Goal: Complete application form

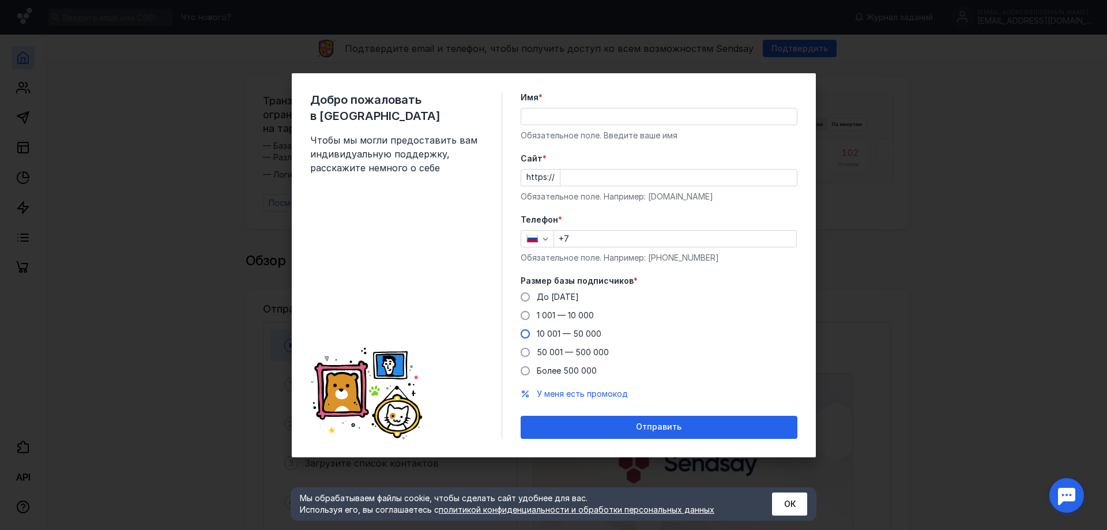
click at [524, 336] on span at bounding box center [525, 333] width 9 height 9
click at [0, 0] on input "10 001 — 50 000" at bounding box center [0, 0] width 0 height 0
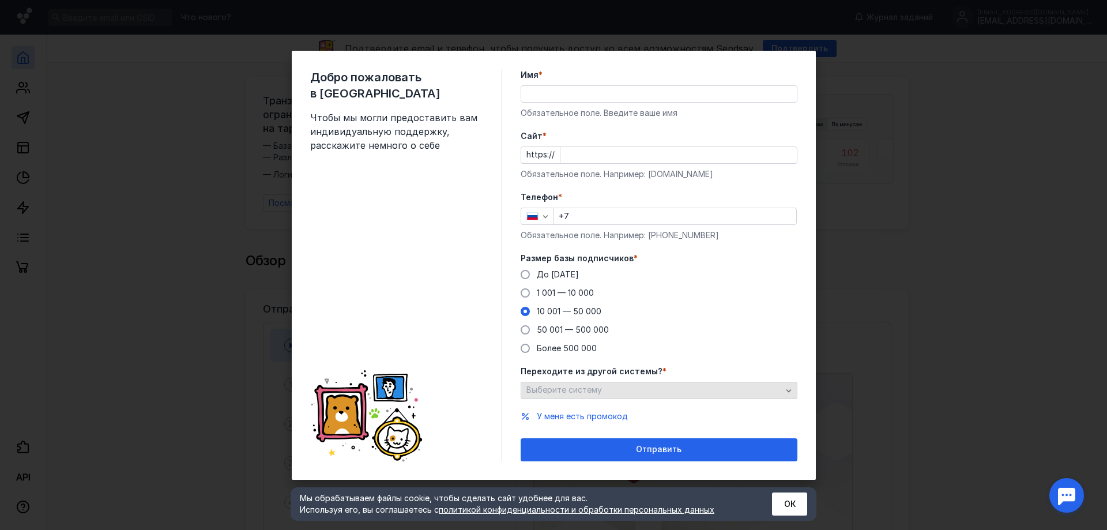
click at [538, 389] on span "Выберите систему" at bounding box center [565, 390] width 76 height 10
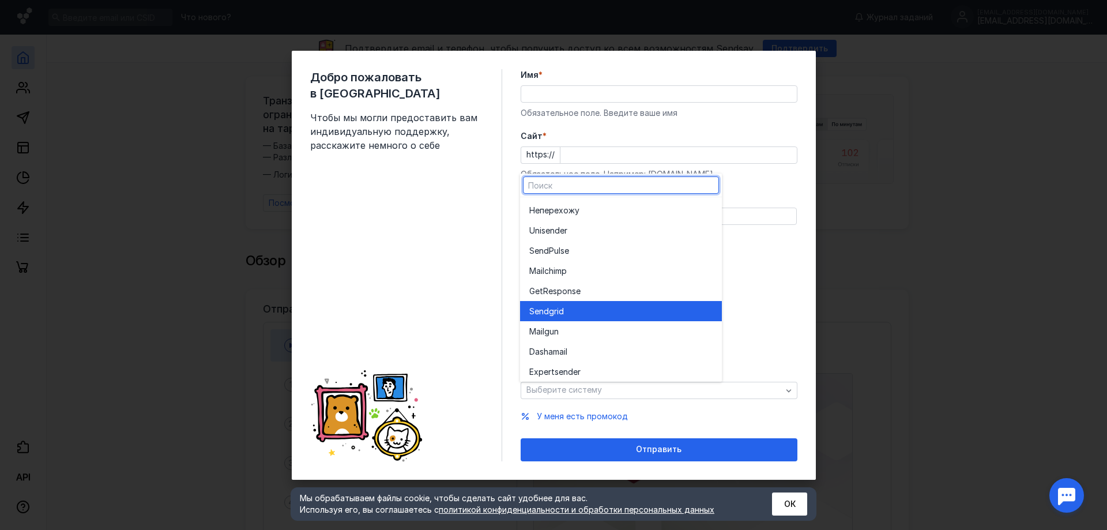
scroll to position [63, 0]
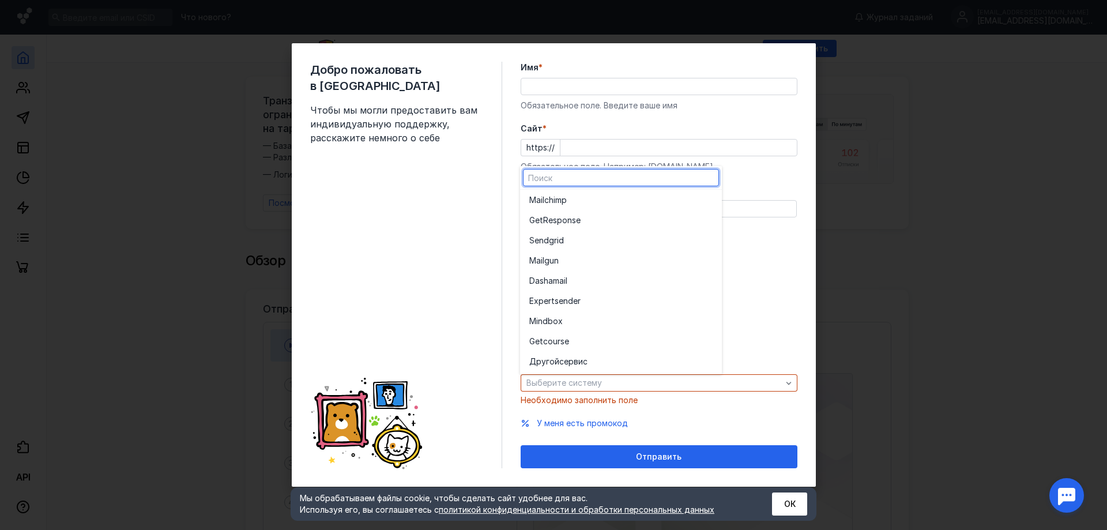
click at [764, 296] on div "До [DATE] 1 001 — 10 000 10 001 — 50 000 50 001 — 500 000 Более 500 000" at bounding box center [659, 303] width 277 height 85
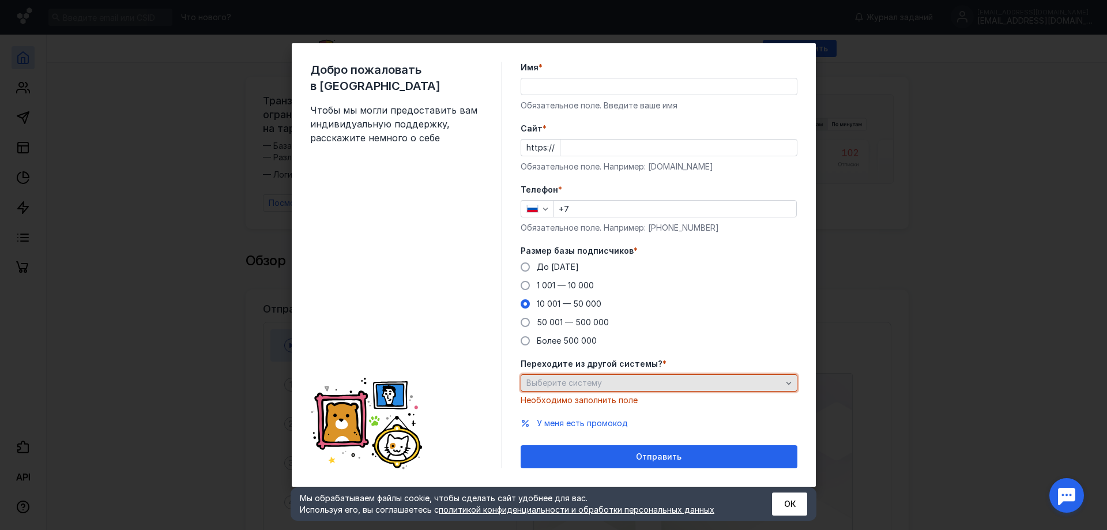
click at [650, 384] on div "Выберите систему" at bounding box center [654, 383] width 261 height 10
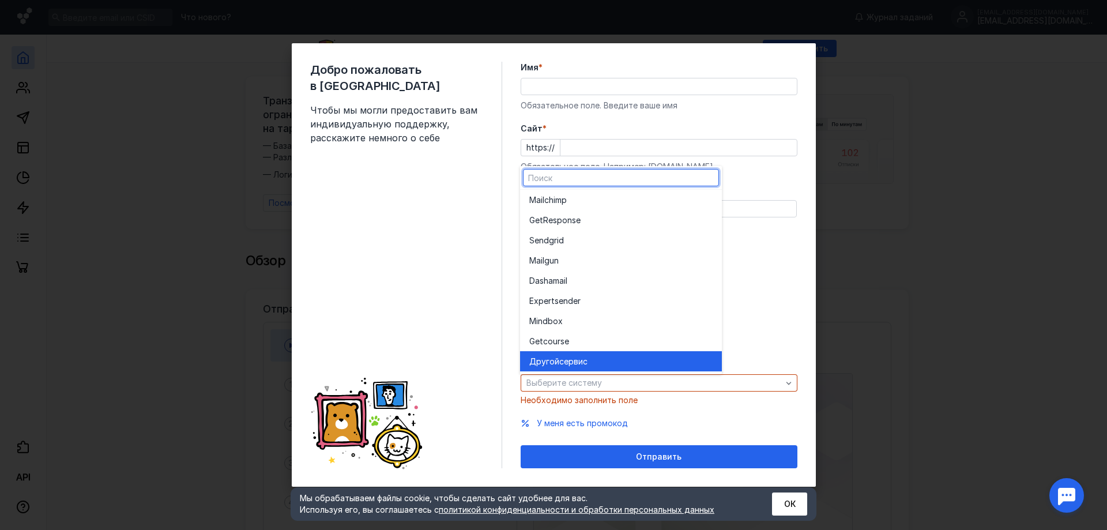
click at [580, 356] on span "сервис" at bounding box center [573, 362] width 28 height 12
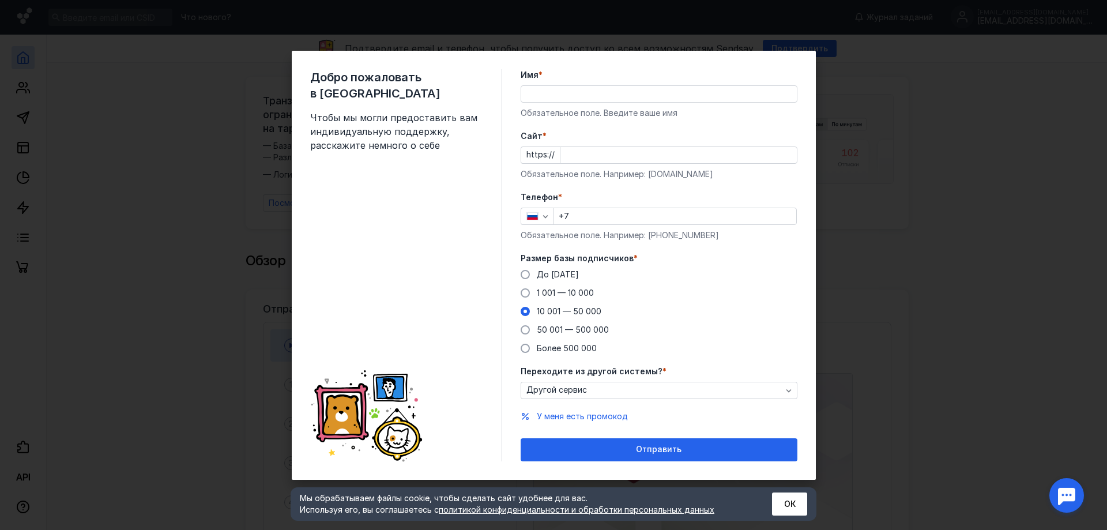
click at [700, 335] on div "До [DATE] 1 001 — 10 000 10 001 — 50 000 50 001 — 500 000 Более 500 000" at bounding box center [659, 311] width 277 height 85
click at [621, 225] on div "Телефон * +7 Обязательное поле. Например: [PHONE_NUMBER]" at bounding box center [659, 216] width 277 height 50
click at [621, 220] on input "+7" at bounding box center [675, 216] width 242 height 16
type input "[PHONE_NUMBER]"
click at [602, 148] on input "Cайт *" at bounding box center [679, 155] width 236 height 16
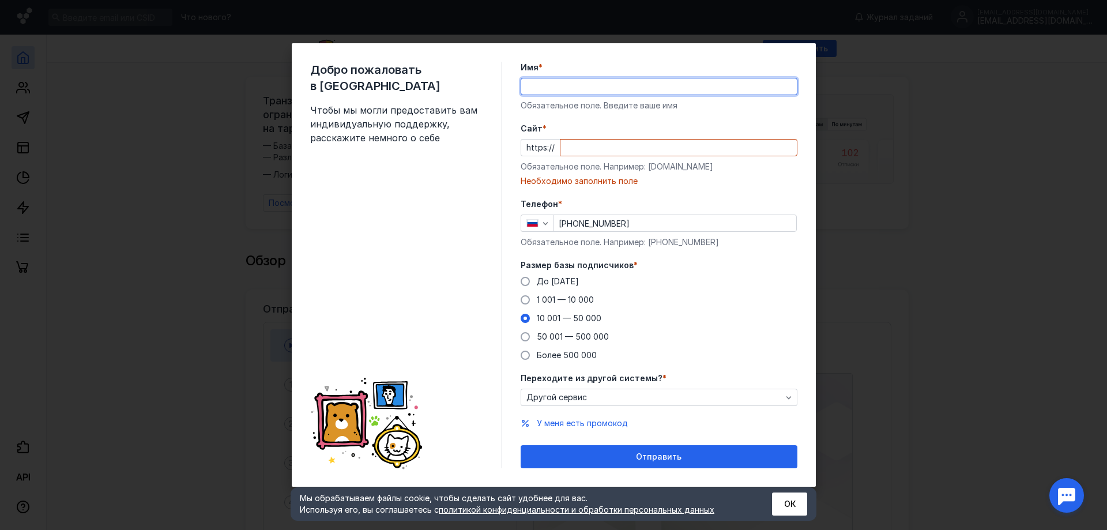
click at [582, 98] on div "Имя * Обязательное поле. Введите ваше имя" at bounding box center [659, 87] width 277 height 50
type input "[PERSON_NAME]"
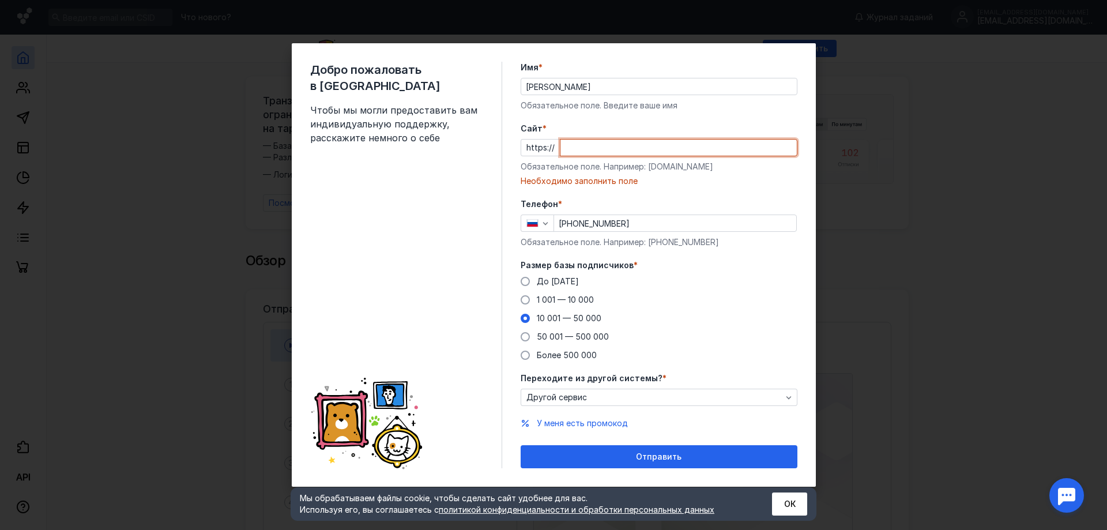
click at [627, 152] on input "Cайт *" at bounding box center [679, 148] width 236 height 16
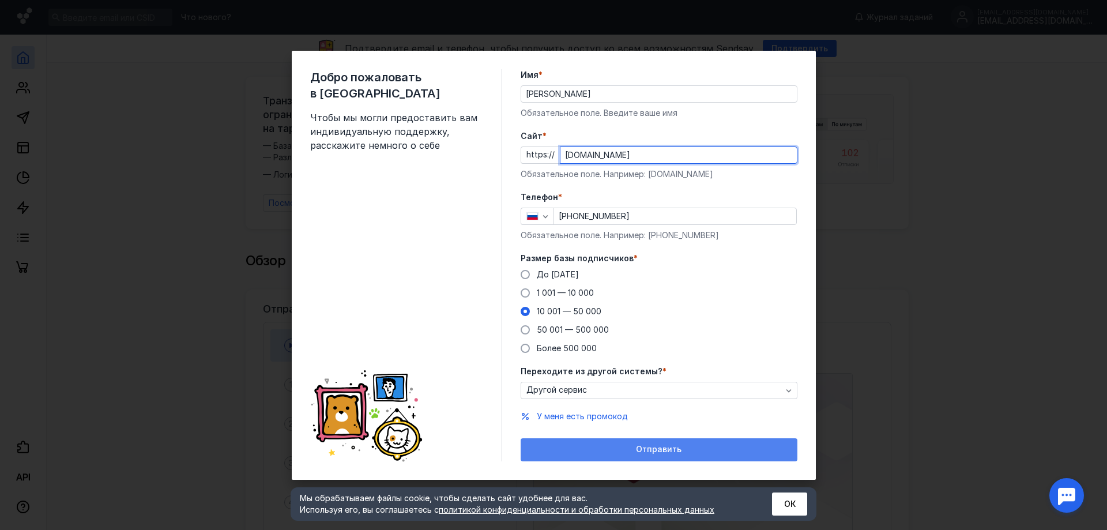
type input "[DOMAIN_NAME]"
click at [672, 444] on div "Отправить" at bounding box center [659, 449] width 277 height 23
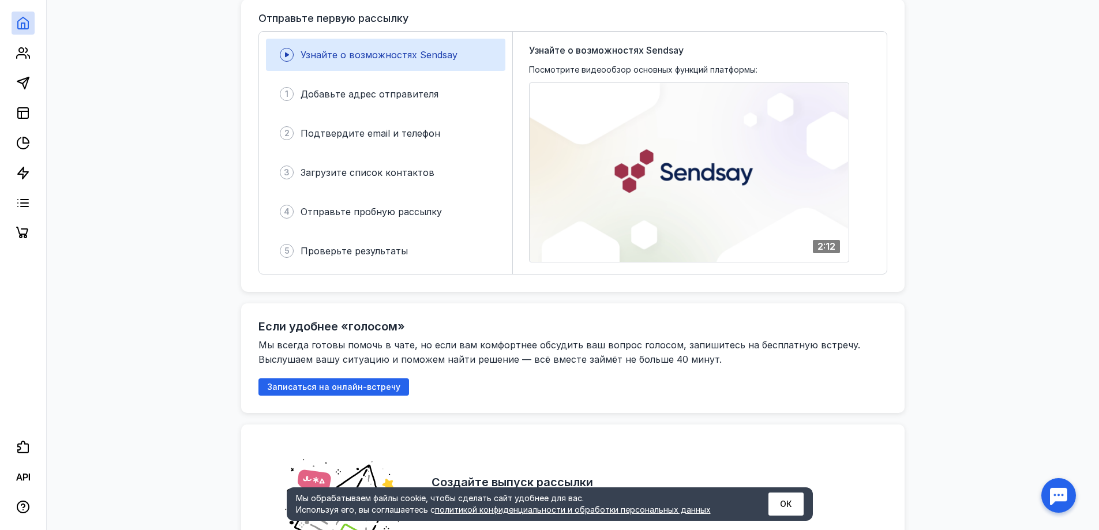
scroll to position [288, 0]
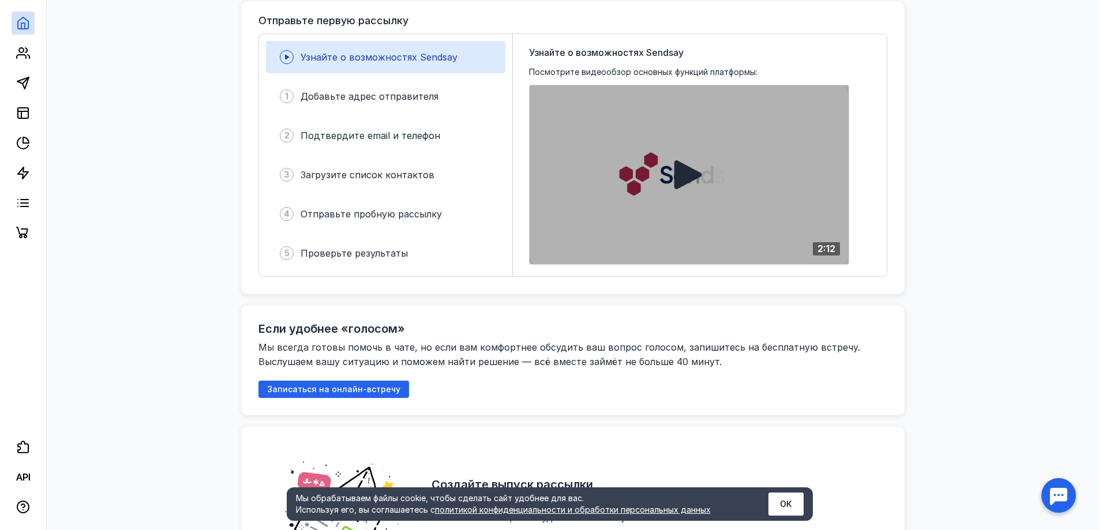
click at [683, 160] on icon at bounding box center [689, 175] width 30 height 30
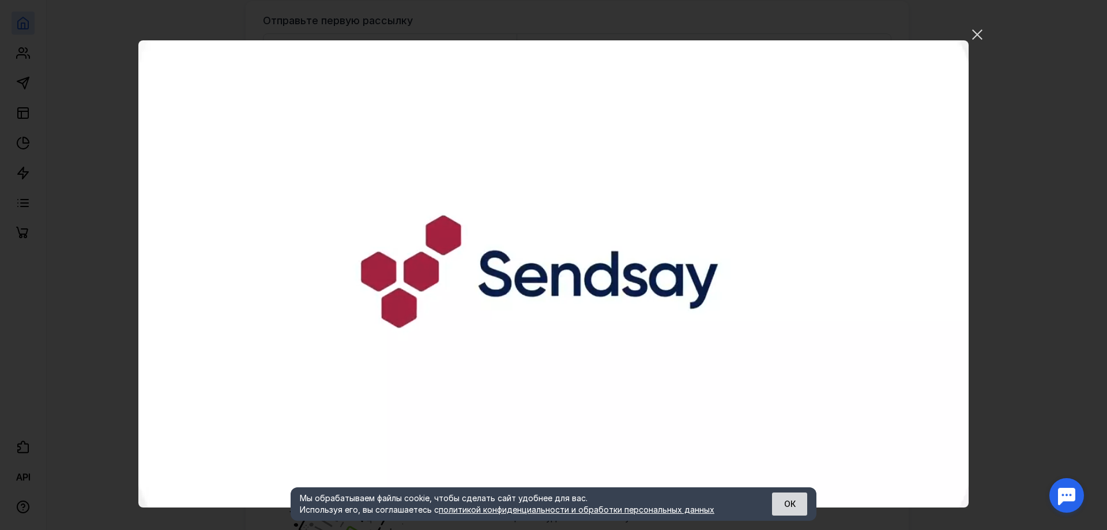
click at [787, 495] on button "ОК" at bounding box center [789, 504] width 35 height 23
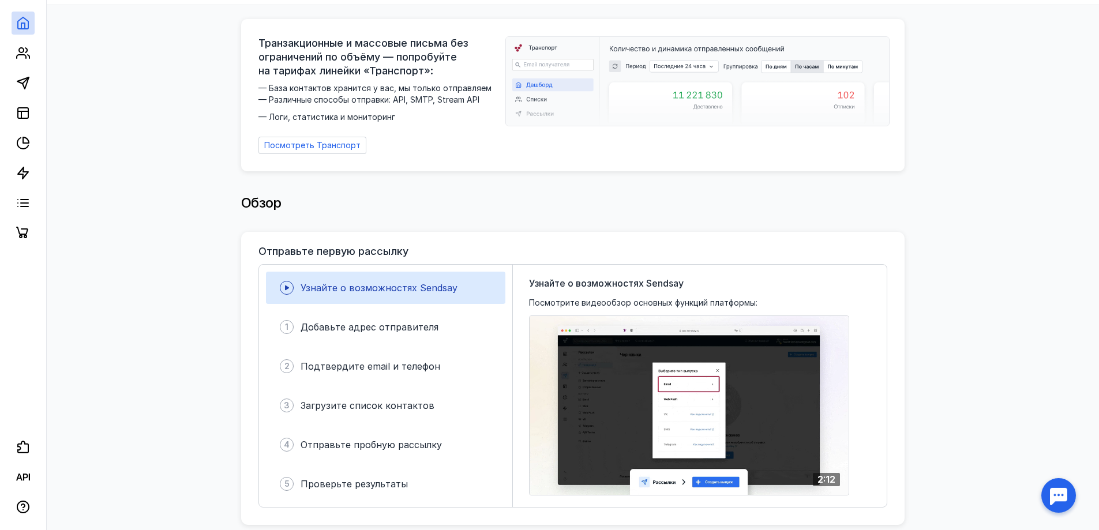
scroll to position [0, 0]
